Goal: Information Seeking & Learning: Understand process/instructions

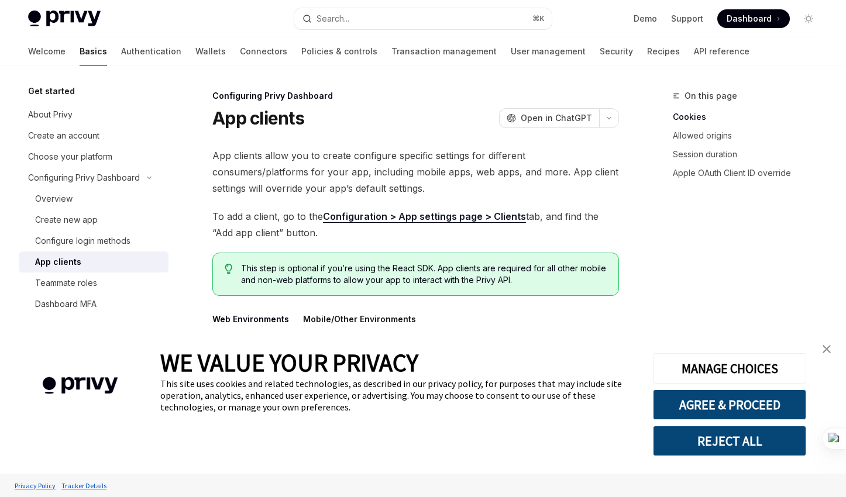
click at [825, 348] on img "close banner" at bounding box center [826, 349] width 8 height 8
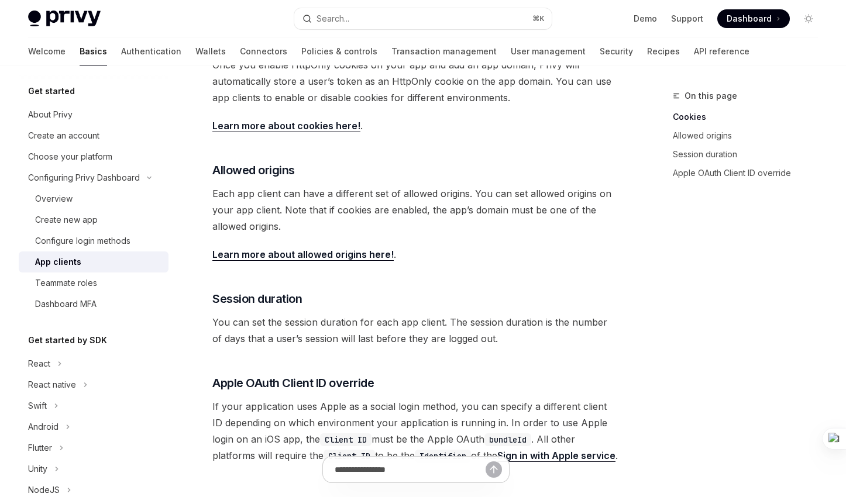
scroll to position [317, 0]
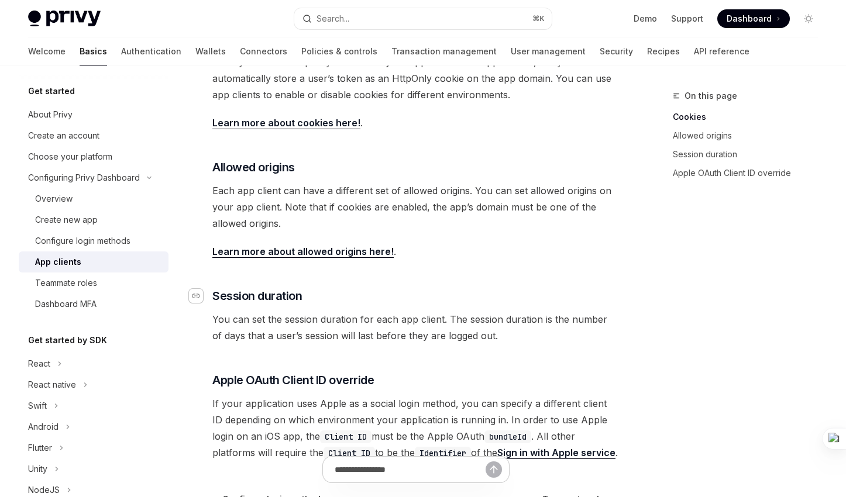
click at [200, 292] on div "Navigate to header" at bounding box center [196, 296] width 14 height 14
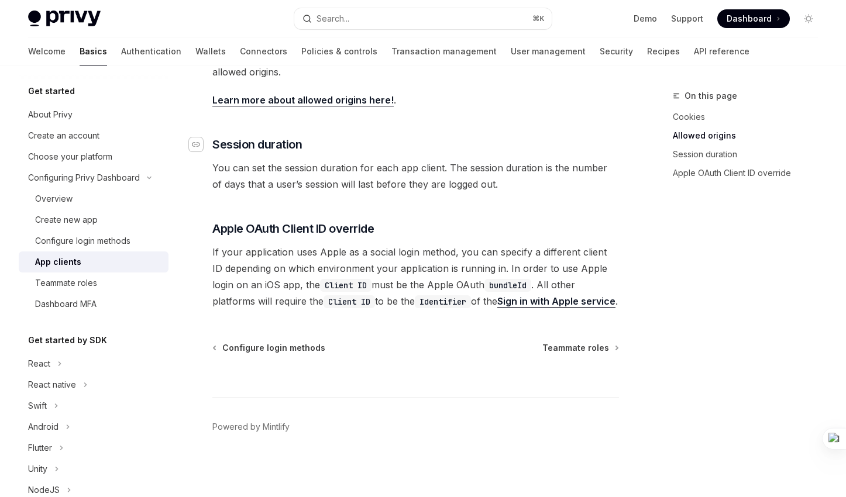
scroll to position [470, 0]
click at [750, 15] on span "Dashboard" at bounding box center [749, 19] width 45 height 12
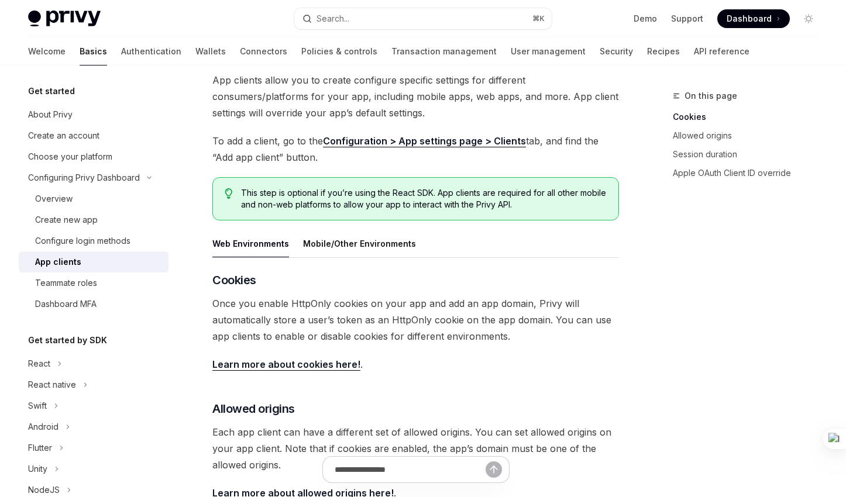
scroll to position [75, 0]
click at [367, 246] on button "Mobile/Other Environments" at bounding box center [359, 243] width 113 height 27
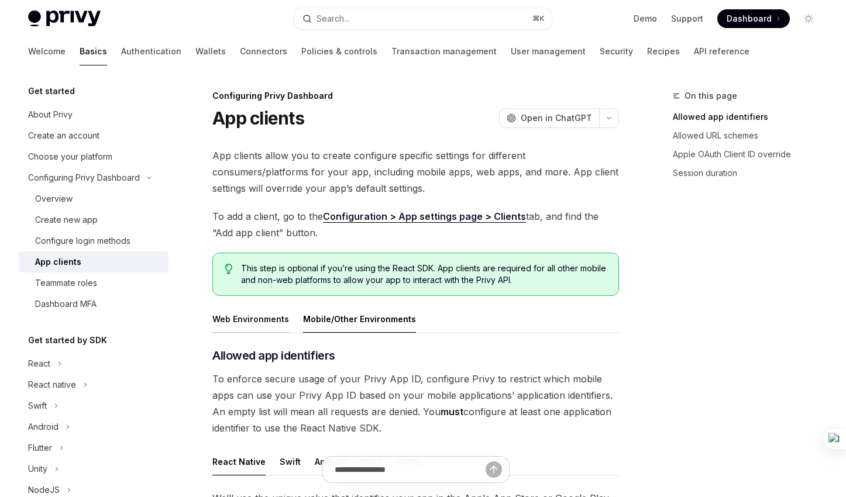
click at [249, 322] on button "Web Environments" at bounding box center [250, 318] width 77 height 27
type textarea "*"
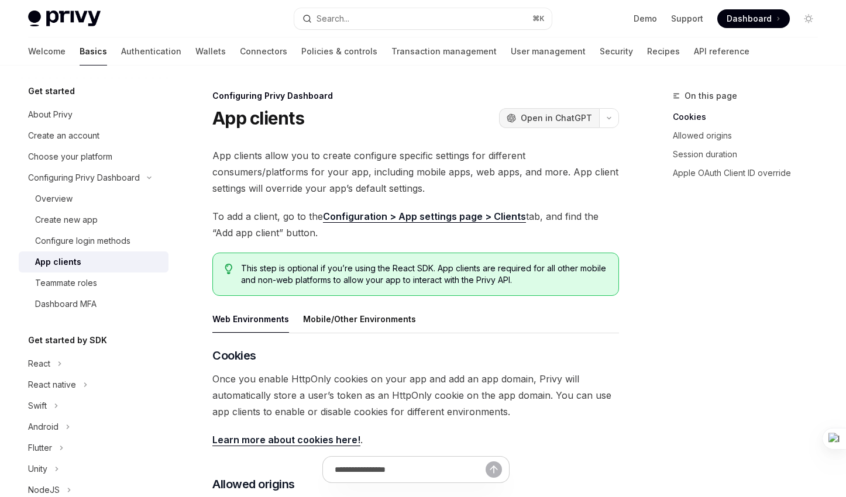
click at [557, 122] on span "Open in ChatGPT" at bounding box center [556, 118] width 71 height 12
click at [737, 17] on span "Dashboard" at bounding box center [749, 19] width 45 height 12
